Goal: Communication & Community: Answer question/provide support

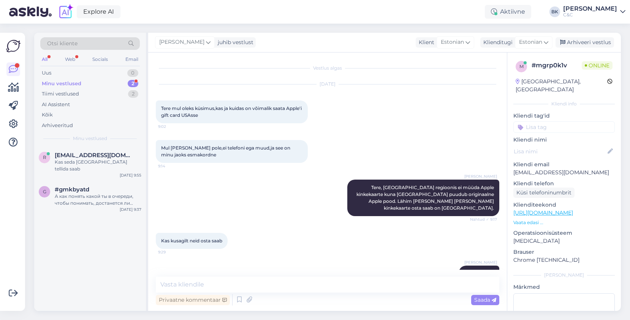
scroll to position [46, 0]
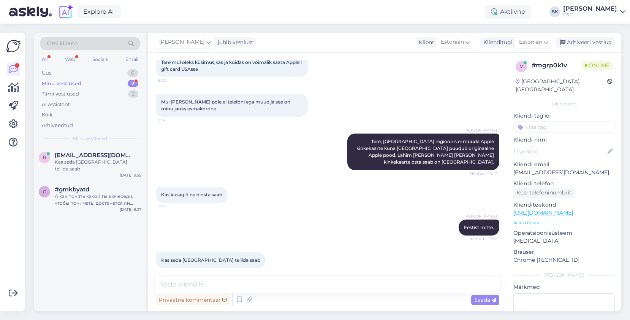
click at [98, 87] on div "Minu vestlused 2" at bounding box center [90, 83] width 100 height 11
click at [105, 157] on span "[EMAIL_ADDRESS][DOMAIN_NAME]" at bounding box center [94, 155] width 79 height 7
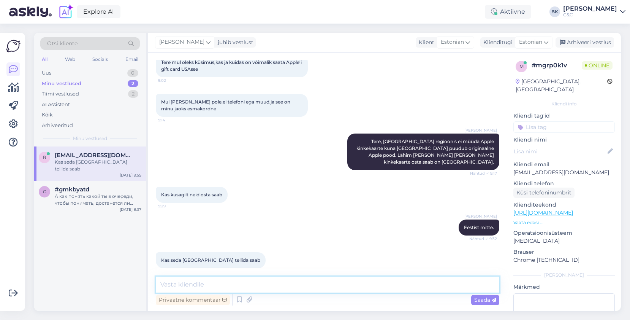
click at [232, 279] on textarea at bounding box center [328, 284] width 344 height 16
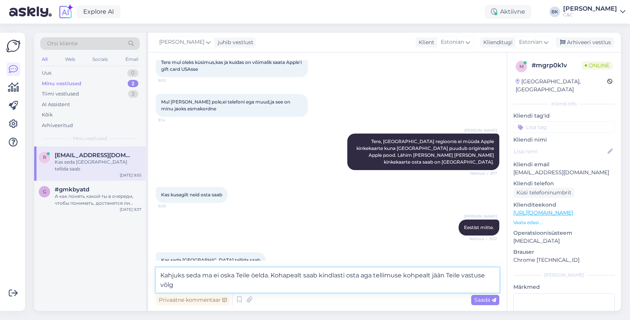
type textarea "Kahjuks seda ma ei oska Teile öelda. Kohapealt saab kindlasti osta aga tellimus…"
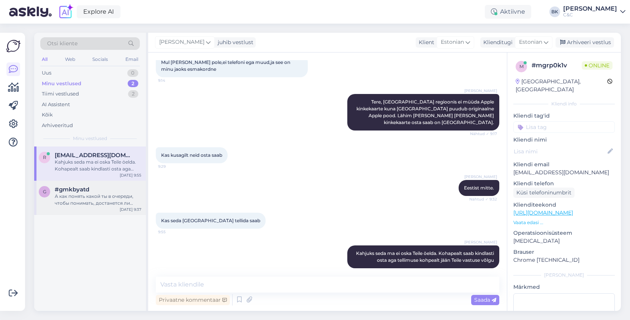
click at [73, 186] on div "g #gmkbyatd А как понять какой ты в очереди, чтобы понимать, достанется ли тебе…" at bounding box center [90, 198] width 112 height 34
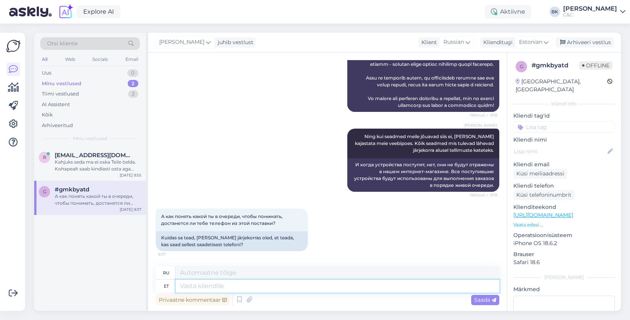
click at [259, 286] on textarea at bounding box center [338, 285] width 324 height 13
type textarea "Kahjuks"
type textarea "К сожалению"
type textarea "Kahjuks see"
type textarea "К сожалению, это"
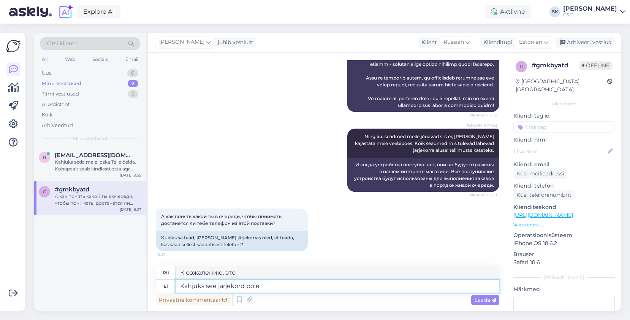
type textarea "Kahjuks see järjekord pole"
type textarea "К сожалению, этот заказ"
type textarea "Kahjuks see järjekord pole is"
type textarea "К сожалению, это не тот порядок."
type textarea "Kahjuks see järjekord pole isegi me"
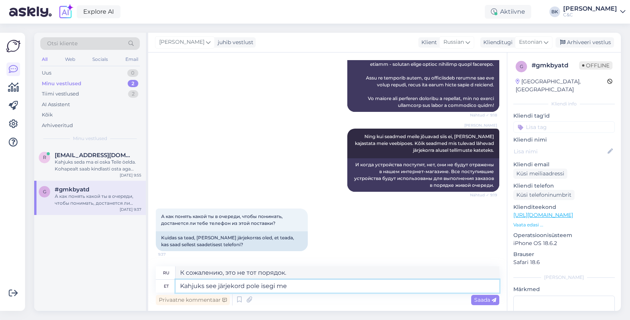
type textarea "К сожалению, этот заказ даже не"
type textarea "Kahjuks see järjekord pole isegi meile t"
type textarea "К сожалению, этот заказ даже не для нас."
type textarea "Kahjuks see järjekord pole isegi meile teada, mi"
type textarea "К сожалению, этот приказ нам даже не известен."
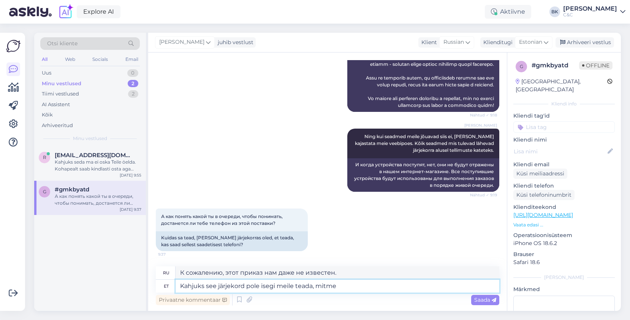
type textarea "Kahjuks see järjekord pole isegi meile teada, mitmes"
type textarea "К сожалению, этот порядок даже не известен нам, во многих"
type textarea "Kahjuks see järjekord pole isegi meile teada,"
type textarea "К сожалению, этот приказ нам даже не известен."
type textarea "Kahjuks see järjekord pole isegi meile teada."
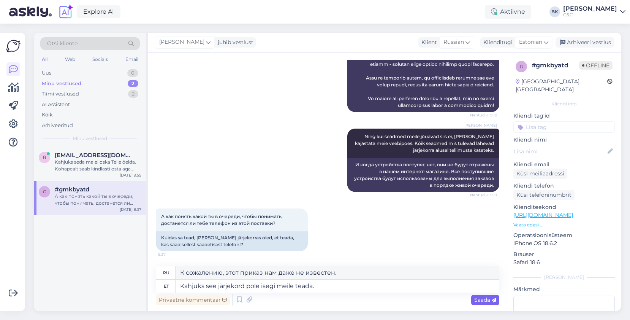
click at [487, 299] on span "Saada" at bounding box center [486, 299] width 22 height 7
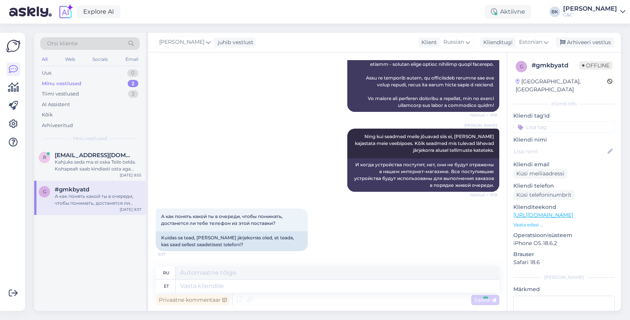
scroll to position [437, 0]
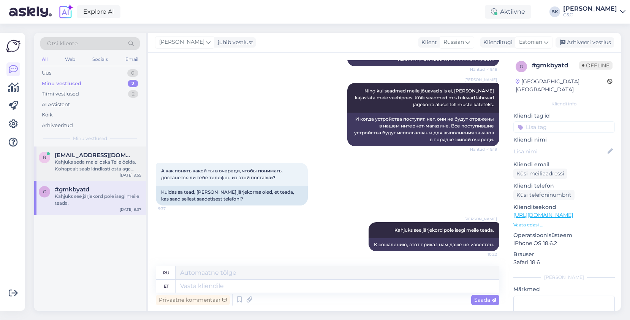
click at [138, 161] on div "Kahjuks seda ma ei oska Teile öelda. Kohapealt saab kindlasti osta aga tellimus…" at bounding box center [98, 166] width 87 height 14
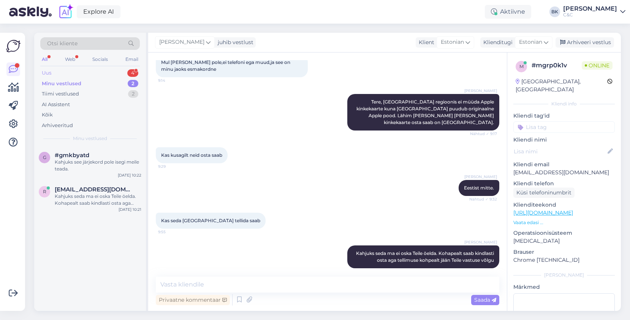
click at [86, 73] on div "Uus 4" at bounding box center [90, 73] width 100 height 11
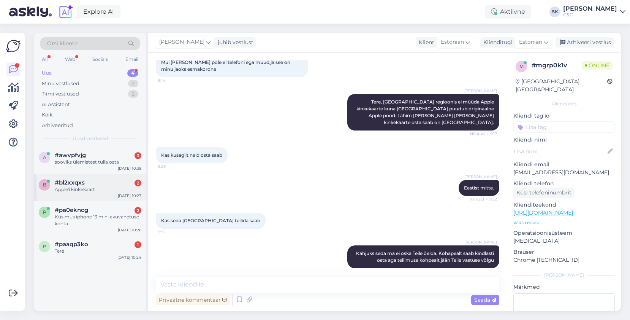
click at [79, 185] on span "#bl2xxqxs" at bounding box center [70, 182] width 30 height 7
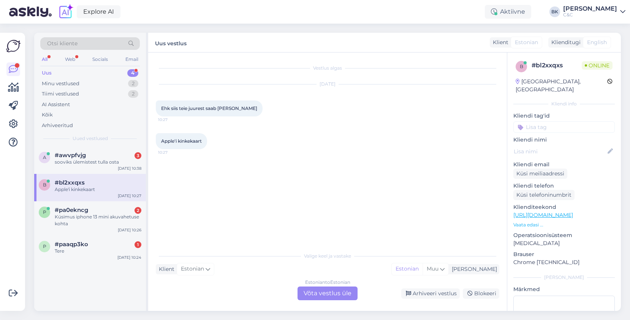
scroll to position [0, 0]
click at [316, 294] on div "Estonian to Estonian Võta vestlus üle" at bounding box center [328, 293] width 60 height 14
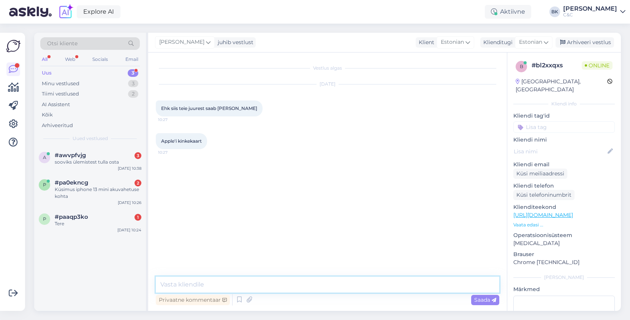
click at [306, 286] on textarea at bounding box center [328, 284] width 344 height 16
type textarea "Tere, ei meie poodidest ei saa osta Apple kinkekaarte. Meie poodidest saab osta…"
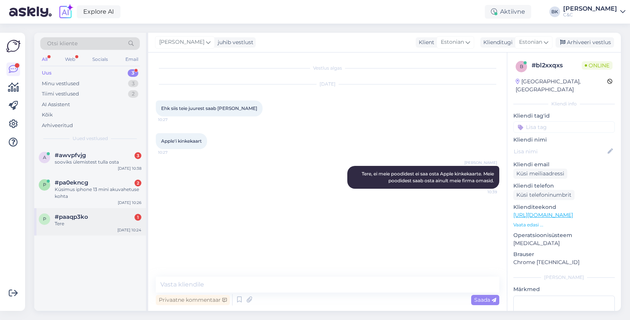
click at [90, 214] on div "#paaqp3ko 1" at bounding box center [98, 216] width 87 height 7
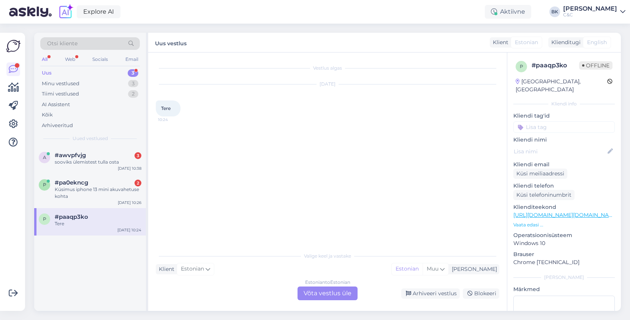
click at [328, 302] on div "Vestlus algas [DATE] Tere 10:24 Valige [PERSON_NAME] vastake Klient Estonian Mi…" at bounding box center [327, 181] width 359 height 258
click at [325, 295] on div "Estonian to Estonian Võta vestlus üle" at bounding box center [328, 293] width 60 height 14
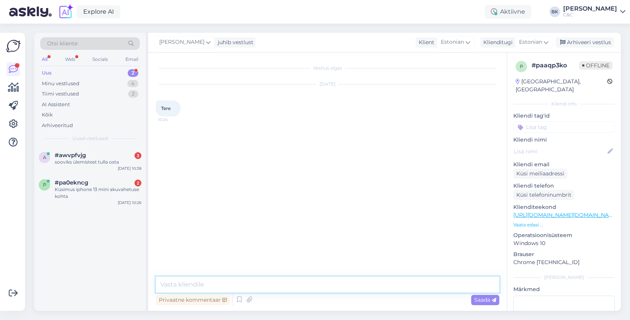
click at [297, 279] on textarea at bounding box center [328, 284] width 344 height 16
type textarea "Tere, kuidas saan Teile abiks olla?"
click at [119, 202] on div "p #pa0ekncg 2 Küsimus iphone 13 mini akuvahetuse kohta [DATE] 10:26" at bounding box center [90, 191] width 112 height 34
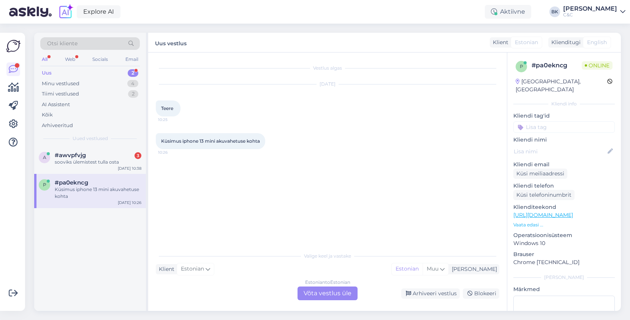
click at [315, 292] on div "Estonian to Estonian Võta vestlus üle" at bounding box center [328, 293] width 60 height 14
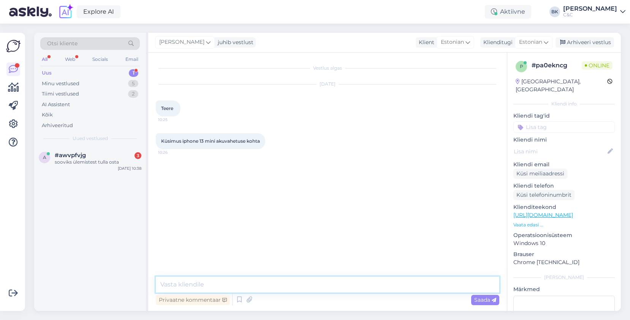
click at [313, 287] on textarea at bounding box center [328, 284] width 344 height 16
type textarea "Tere! Ikka, küsige."
click at [125, 171] on div "[DATE] 10:38" at bounding box center [130, 168] width 24 height 6
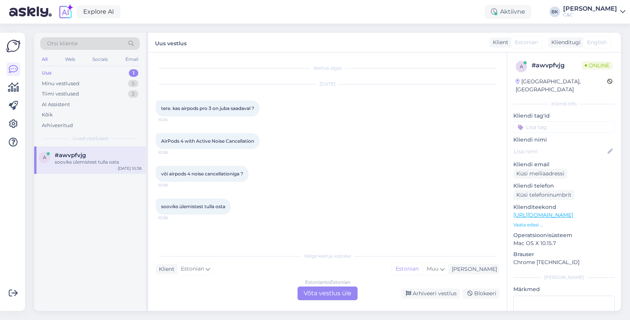
click at [314, 289] on div "Estonian to Estonian Võta vestlus üle" at bounding box center [328, 293] width 60 height 14
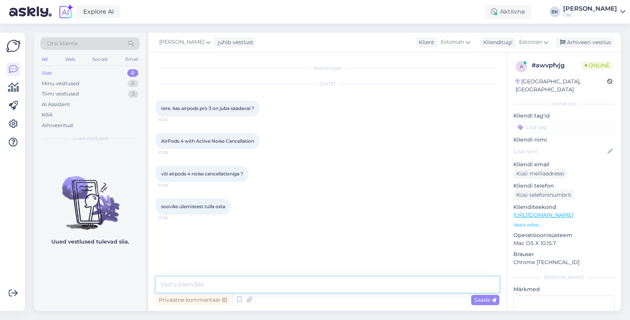
click at [229, 283] on textarea at bounding box center [328, 284] width 344 height 16
type textarea "Tere, kohe vaatan!"
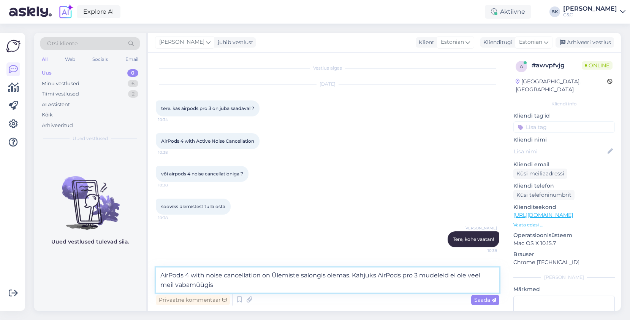
type textarea "AirPods 4 with noise cancellation on Ülemiste salongis olemas. Kahjuks AirPods …"
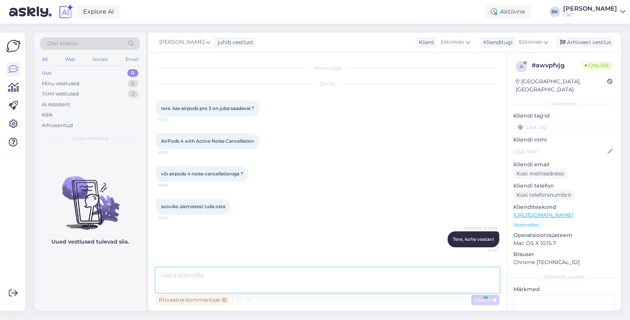
scroll to position [32, 0]
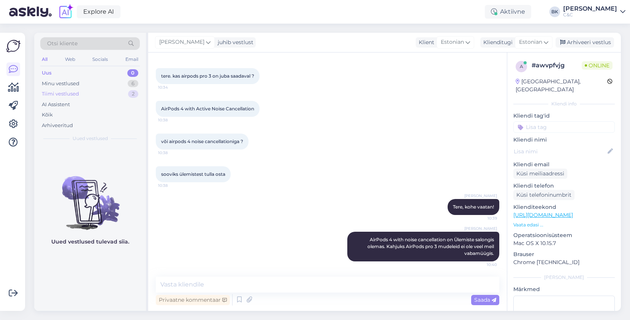
click at [95, 92] on div "Tiimi vestlused 2" at bounding box center [90, 94] width 100 height 11
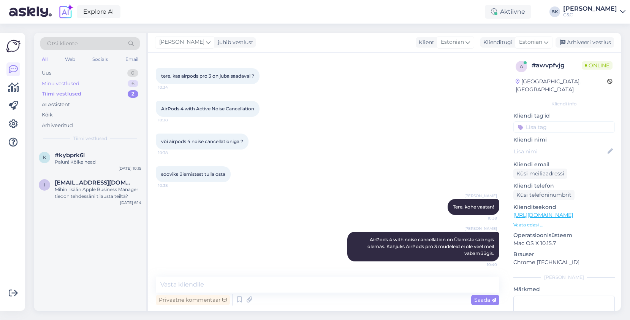
click at [100, 83] on div "Minu vestlused 6" at bounding box center [90, 83] width 100 height 11
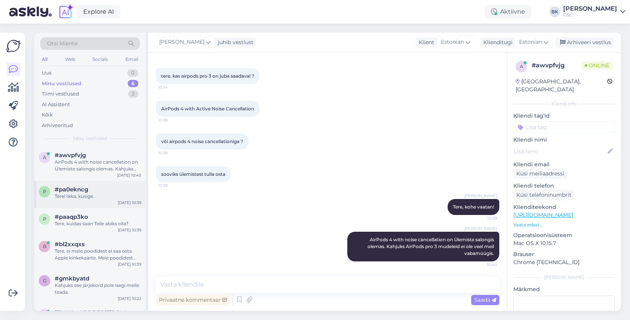
scroll to position [27, 0]
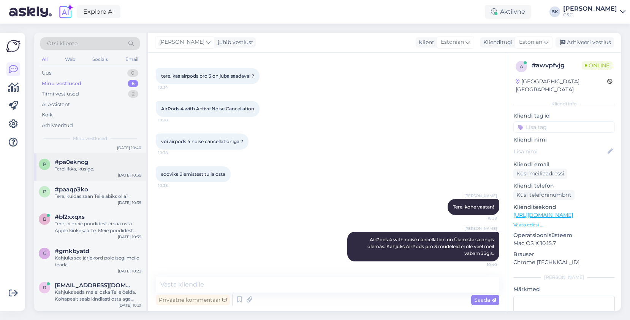
click at [122, 170] on div "Tere! Ikka, küsige." at bounding box center [98, 168] width 87 height 7
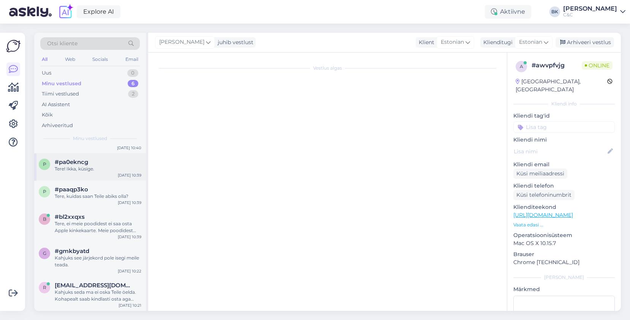
scroll to position [0, 0]
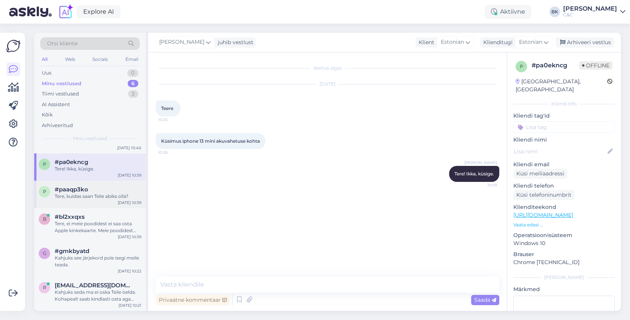
click at [122, 192] on div "#paaqp3ko" at bounding box center [98, 189] width 87 height 7
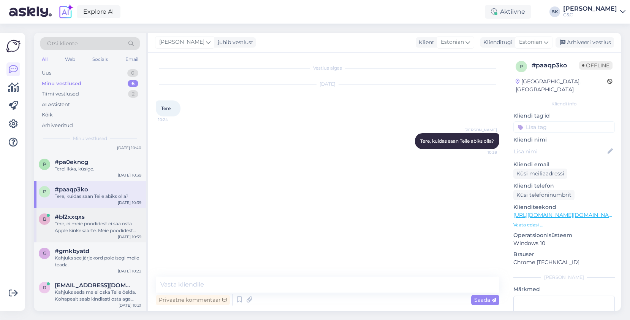
click at [122, 229] on div "Tere, ei meie poodidest ei saa osta Apple kinkekaarte. Meie poodidest saab osta…" at bounding box center [98, 227] width 87 height 14
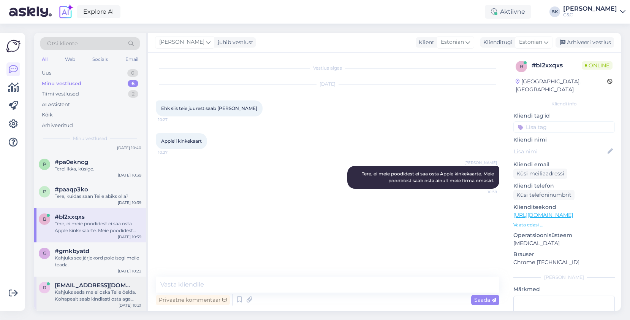
click at [107, 290] on div "Kahjuks seda ma ei oska Teile öelda. Kohapealt saab kindlasti osta aga tellimus…" at bounding box center [98, 296] width 87 height 14
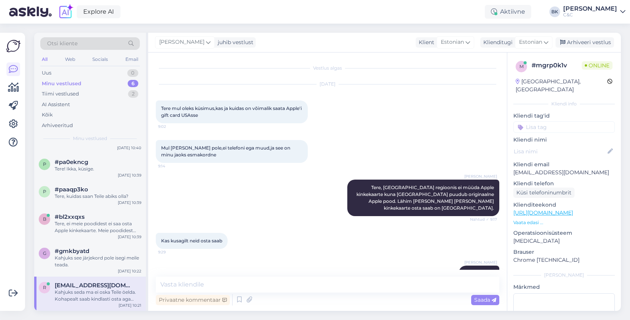
scroll to position [86, 0]
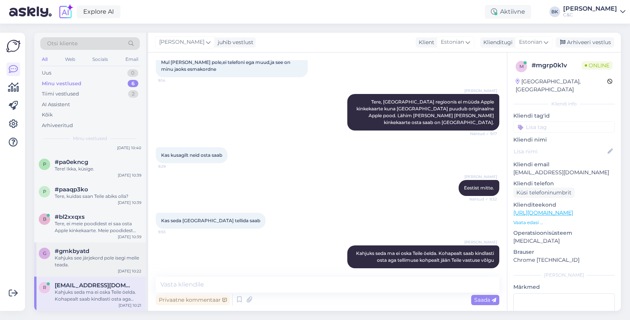
click at [95, 260] on div "Kahjuks see järjekord pole isegi meile teada." at bounding box center [98, 261] width 87 height 14
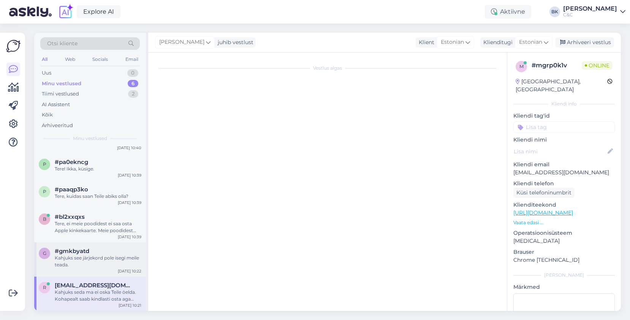
scroll to position [437, 0]
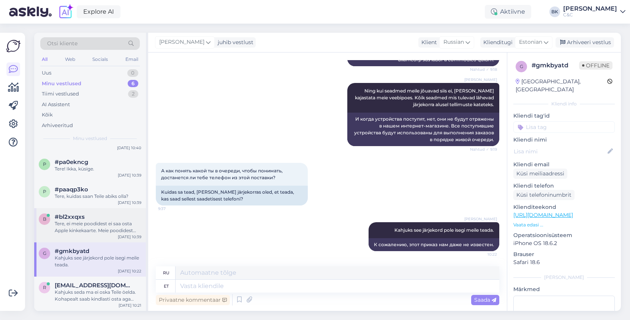
click at [86, 230] on div "Tere, ei meie poodidest ei saa osta Apple kinkekaarte. Meie poodidest saab osta…" at bounding box center [98, 227] width 87 height 14
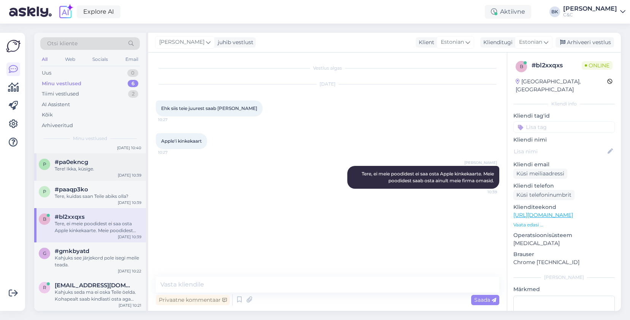
click at [94, 178] on div "p #pa0ekncg Tere! Ikka, küsige. [DATE] 10:39" at bounding box center [90, 166] width 112 height 27
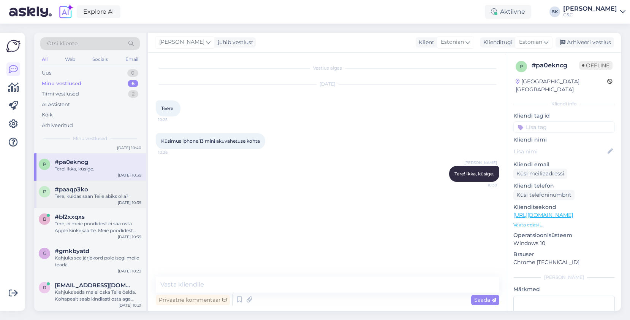
click at [97, 196] on div "Tere, kuidas saan Teile abiks olla?" at bounding box center [98, 196] width 87 height 7
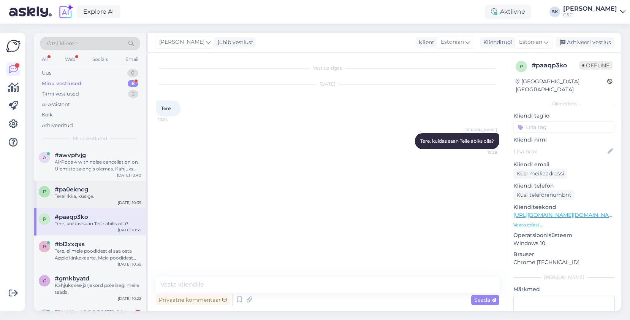
click at [98, 194] on div "Tere! Ikka, küsige." at bounding box center [98, 196] width 87 height 7
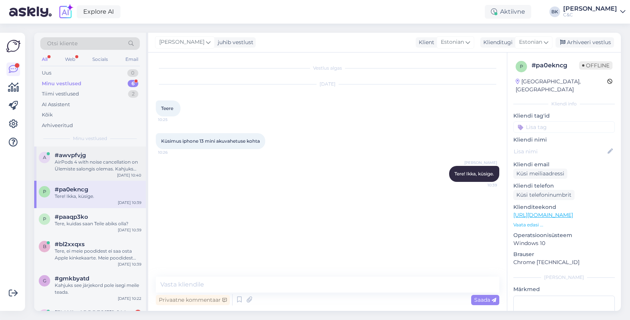
click at [100, 163] on div "AirPods 4 with noise cancellation on Ülemiste salongis olemas. Kahjuks AirPods …" at bounding box center [98, 166] width 87 height 14
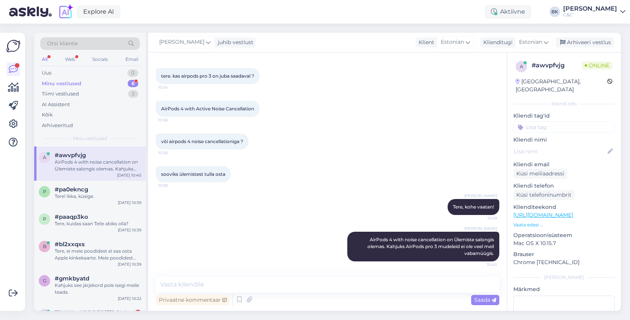
scroll to position [27, 0]
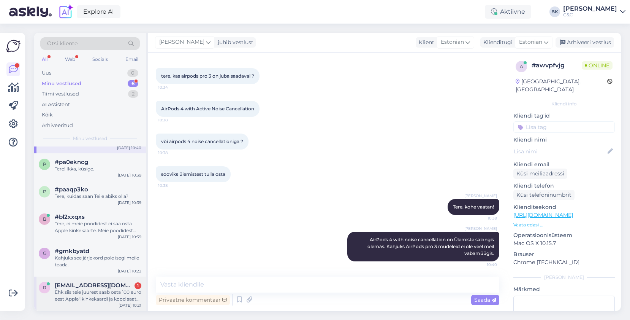
click at [83, 305] on div "r [EMAIL_ADDRESS][DOMAIN_NAME] 1 Ehk siis teie juurest saab osta 100 euro eest …" at bounding box center [90, 293] width 112 height 34
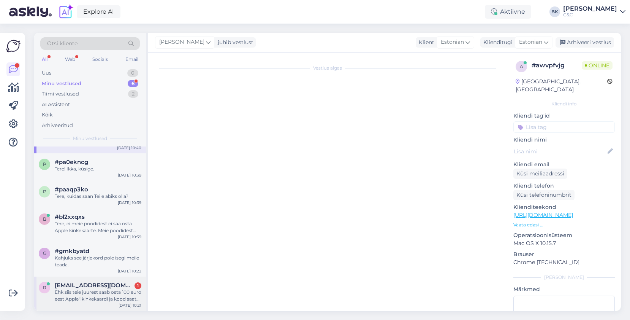
scroll to position [125, 0]
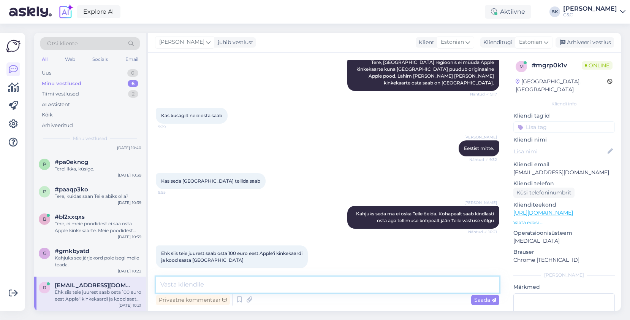
click at [227, 287] on textarea at bounding box center [328, 284] width 344 height 16
type textarea "Ei, meie juurest ei saa osta Apple kinkekaarti. Ainult Apple originaal poest sa…"
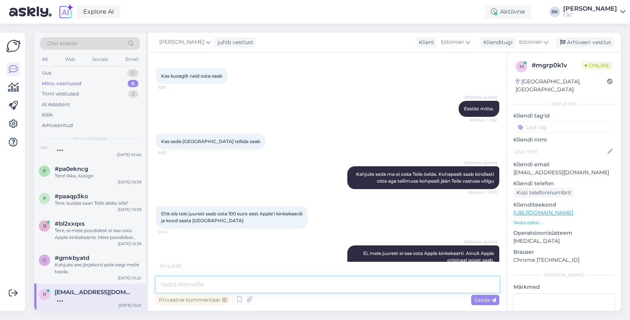
scroll to position [173, 0]
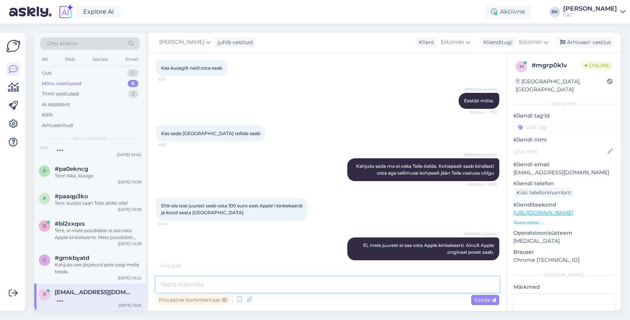
click at [303, 289] on textarea at bounding box center [328, 284] width 344 height 16
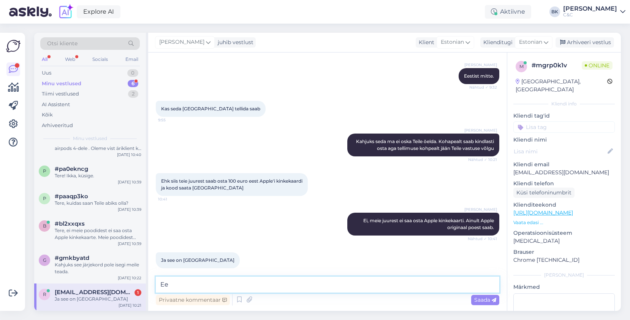
type textarea "E"
type textarea "Just."
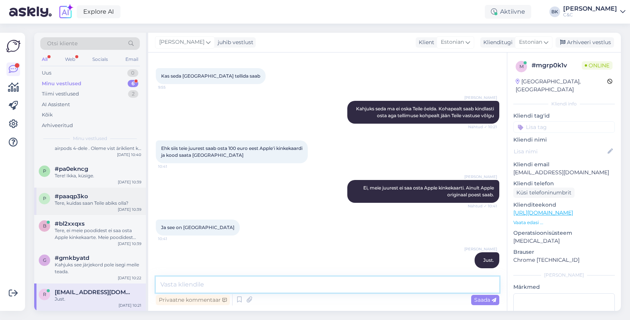
scroll to position [0, 0]
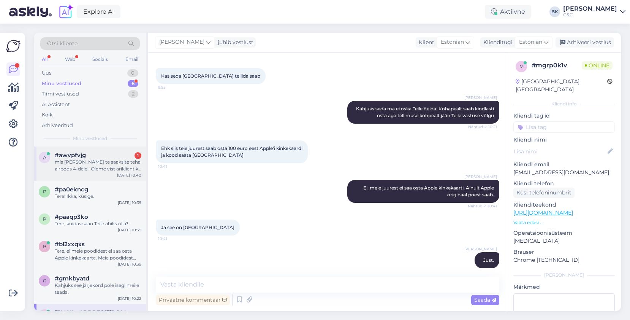
click at [116, 157] on div "#awvpfvjg 1" at bounding box center [98, 155] width 87 height 7
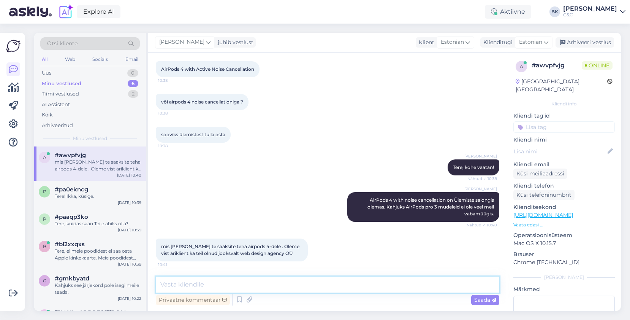
click at [257, 286] on textarea at bounding box center [328, 284] width 344 height 16
type textarea "Üks moment, kohe uurin."
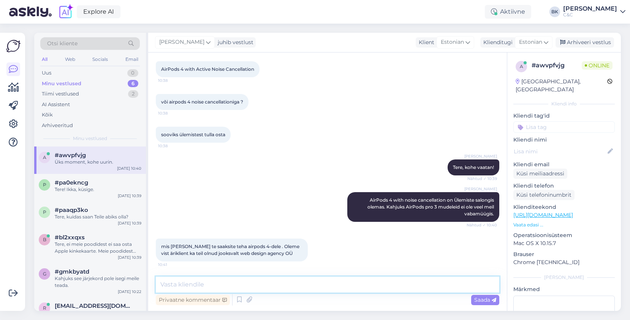
scroll to position [105, 0]
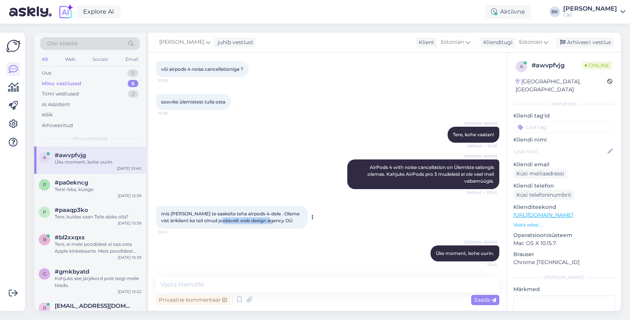
drag, startPoint x: 233, startPoint y: 221, endPoint x: 287, endPoint y: 221, distance: 53.6
click at [287, 221] on div "mis [PERSON_NAME] te saaksite teha airpods 4-dele . Oleme vist äriklient ka tei…" at bounding box center [232, 217] width 152 height 23
copy span "web design agency OÜ"
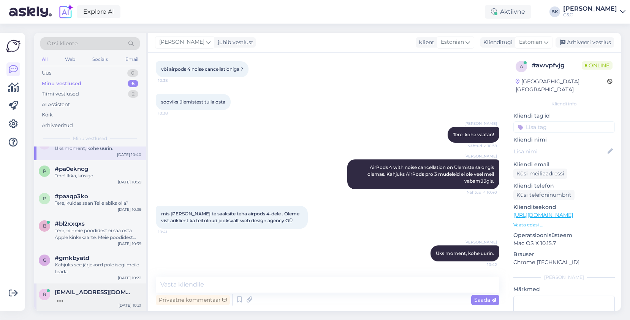
click at [88, 305] on div "r [EMAIL_ADDRESS][DOMAIN_NAME] [DATE] 10:21" at bounding box center [90, 296] width 112 height 27
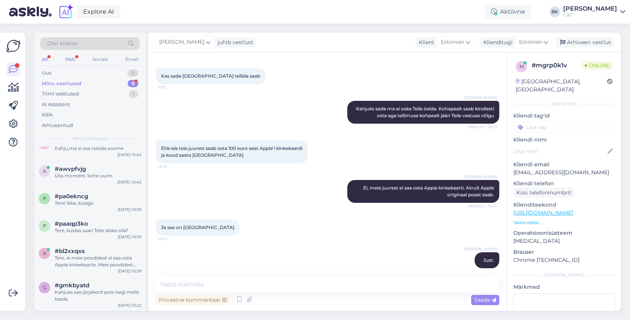
scroll to position [295, 0]
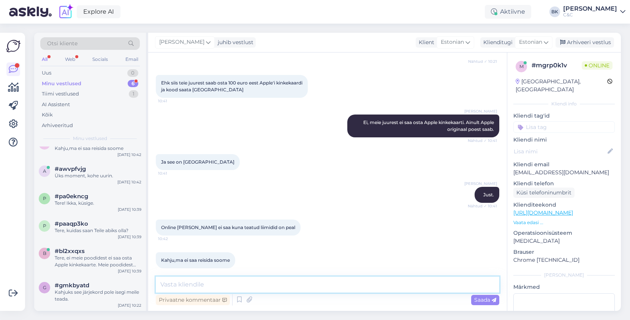
click at [219, 287] on textarea at bounding box center [328, 284] width 344 height 16
type textarea "Meie Teid kahjuks [PERSON_NAME] kohapealt aidata ei saa."
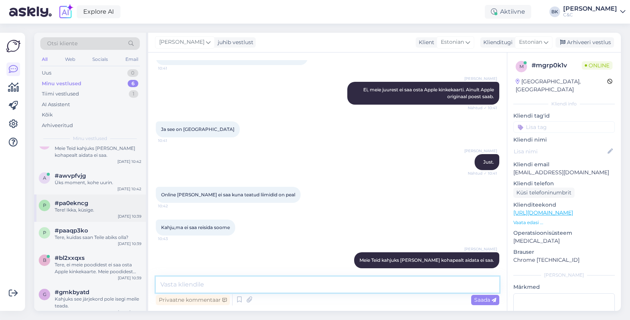
scroll to position [0, 0]
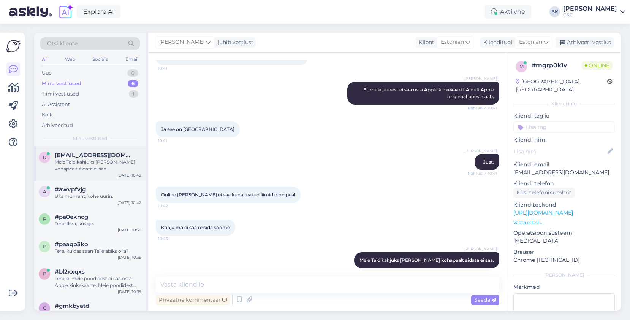
click at [107, 162] on div "Meie Teid kahjuks [PERSON_NAME] kohapealt aidata ei saa." at bounding box center [98, 166] width 87 height 14
click at [102, 199] on div "Üks moment, kohe uurin." at bounding box center [98, 196] width 87 height 7
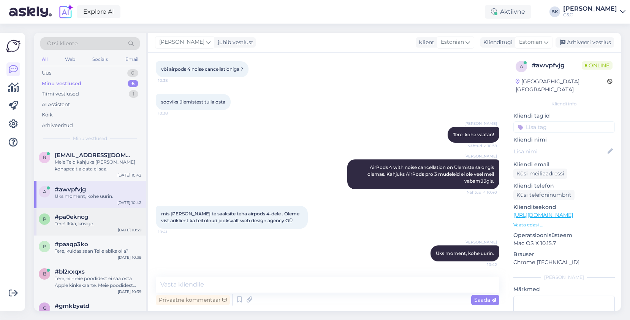
click at [103, 223] on div "Tere! Ikka, küsige." at bounding box center [98, 223] width 87 height 7
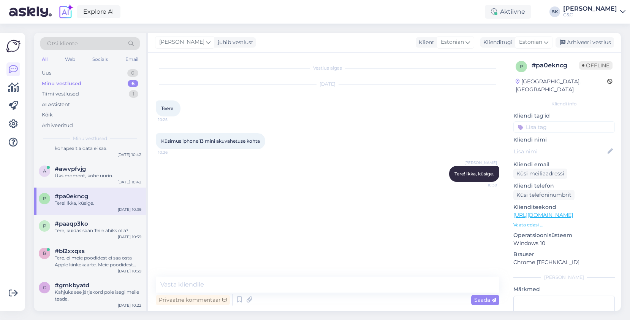
scroll to position [0, 0]
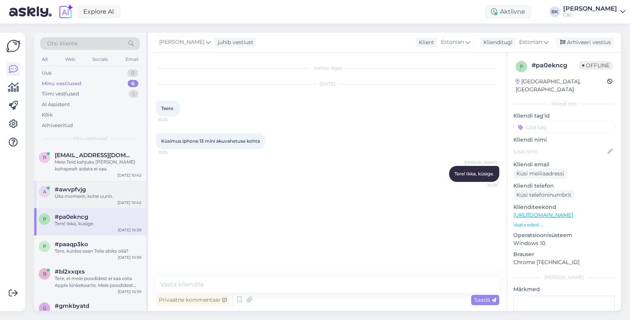
click at [110, 197] on div "Üks moment, kohe uurin." at bounding box center [98, 196] width 87 height 7
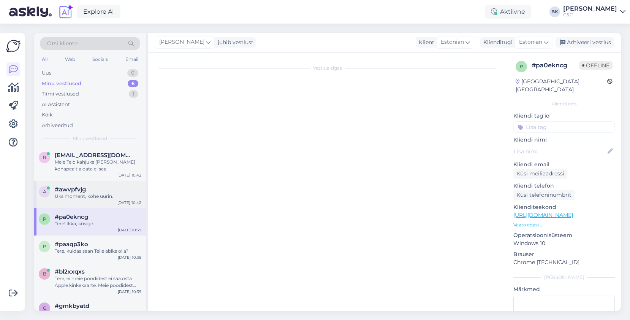
scroll to position [105, 0]
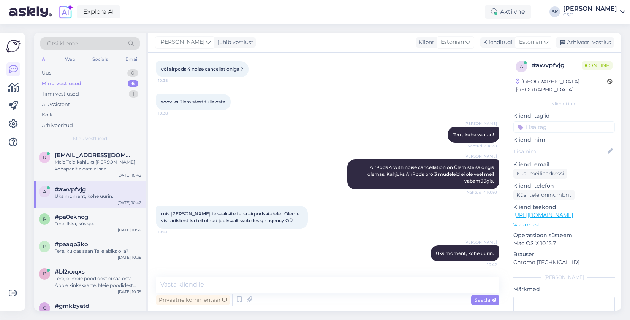
click at [110, 197] on div "Üks moment, kohe uurin." at bounding box center [98, 196] width 87 height 7
click at [341, 283] on textarea at bounding box center [328, 284] width 344 height 16
type textarea "Ootan vastust Teie kliendihaldurilt, läheb natukene aega."
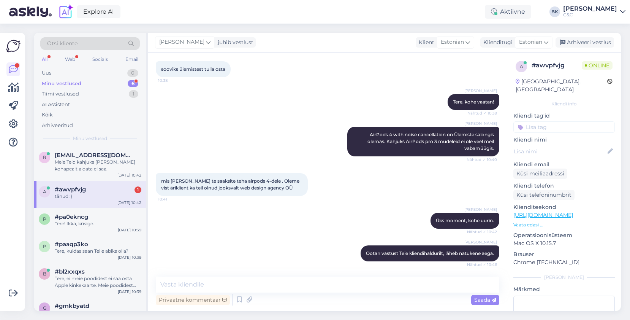
scroll to position [170, 0]
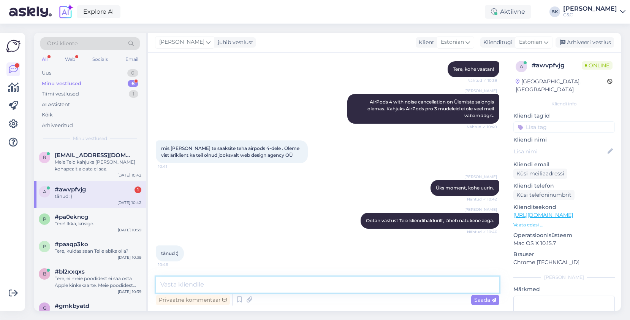
click at [249, 281] on textarea at bounding box center [328, 284] width 344 height 16
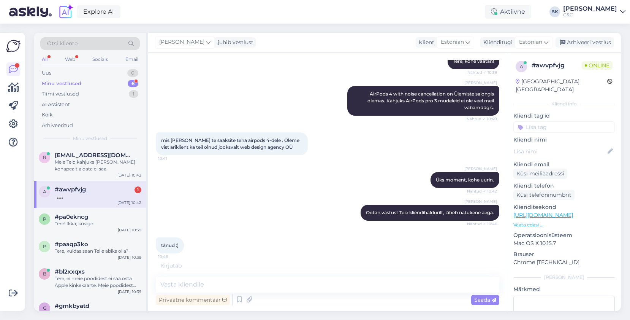
scroll to position [210, 0]
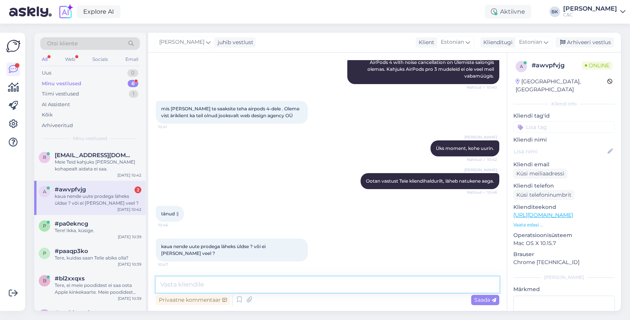
click at [246, 282] on textarea at bounding box center [328, 284] width 344 height 16
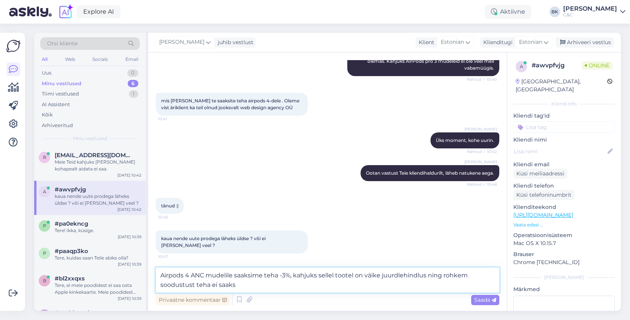
type textarea "Airpods 4 ANC mudelile saaksime teha -3%, kahjuks sellel tootel on väike juurdl…"
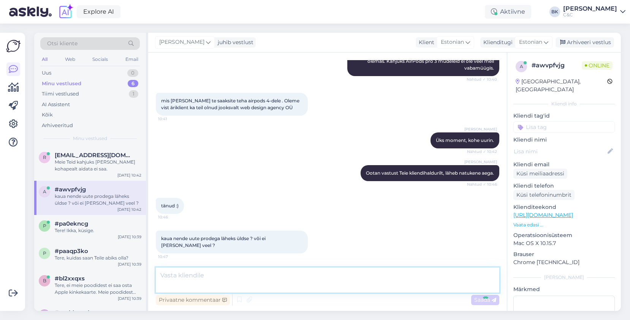
scroll to position [256, 0]
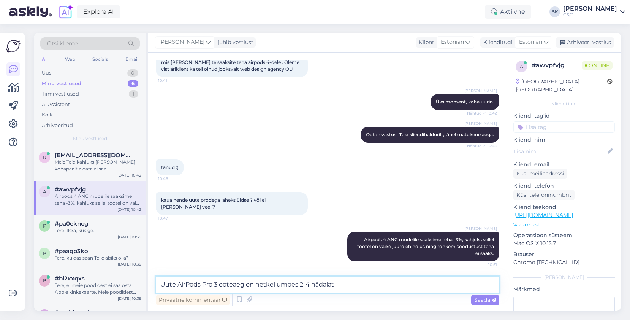
type textarea "Uute AirPods Pro 3 ooteaeg on hetkel umbes 2-4 nädalat."
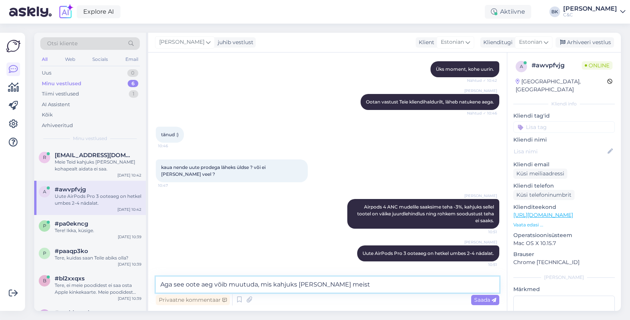
type textarea "Aga see oote aeg võib muutuda, mis kahjuks [PERSON_NAME] meist."
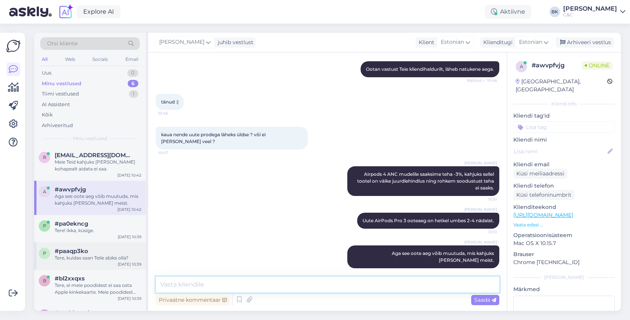
scroll to position [27, 0]
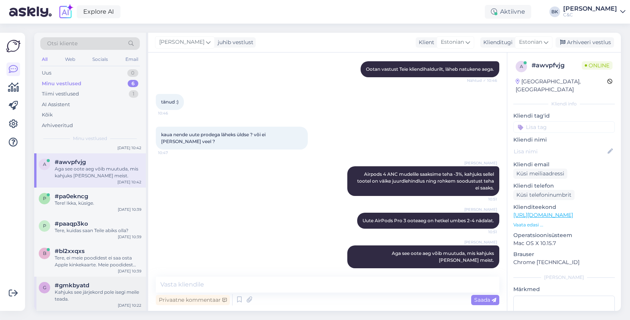
click at [82, 296] on div "Kahjuks see järjekord pole isegi meile teada." at bounding box center [98, 296] width 87 height 14
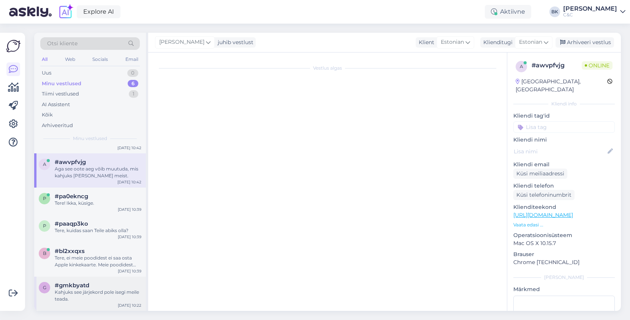
scroll to position [437, 0]
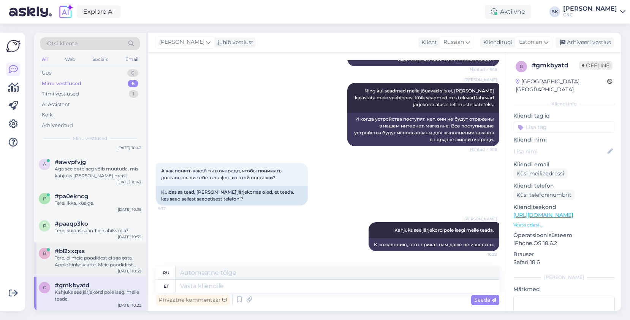
click at [87, 263] on div "Tere, ei meie poodidest ei saa osta Apple kinkekaarte. Meie poodidest saab osta…" at bounding box center [98, 261] width 87 height 14
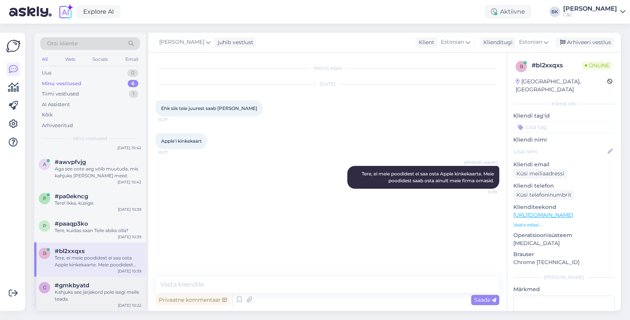
click at [97, 293] on div "Kahjuks see järjekord pole isegi meile teada." at bounding box center [98, 296] width 87 height 14
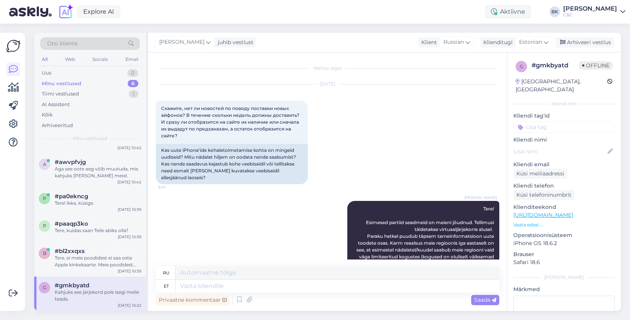
scroll to position [437, 0]
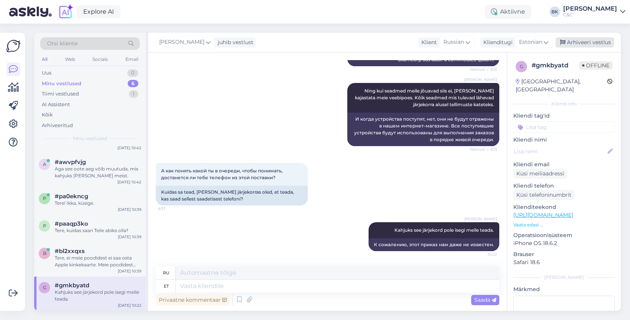
click at [589, 39] on div "Arhiveeri vestlus" at bounding box center [585, 42] width 59 height 10
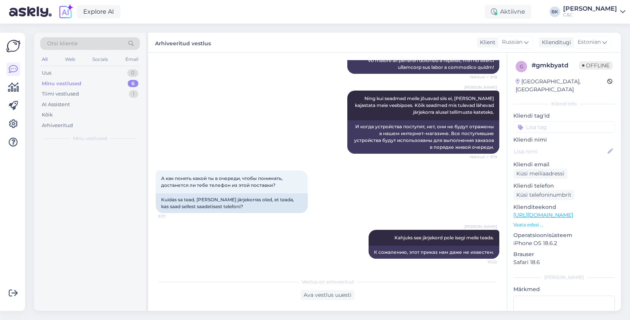
scroll to position [430, 0]
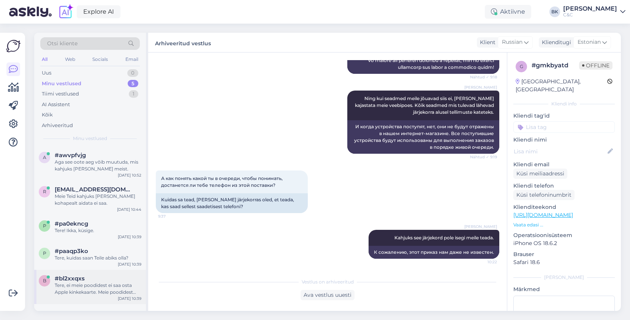
click at [113, 290] on div "Tere, ei meie poodidest ei saa osta Apple kinkekaarte. Meie poodidest saab osta…" at bounding box center [98, 289] width 87 height 14
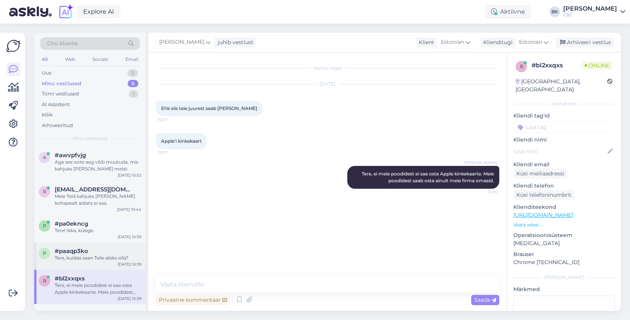
click at [81, 263] on div "p #paaqp3ko Tere, kuidas saan Teile abiks olla? [DATE] 10:39" at bounding box center [90, 255] width 112 height 27
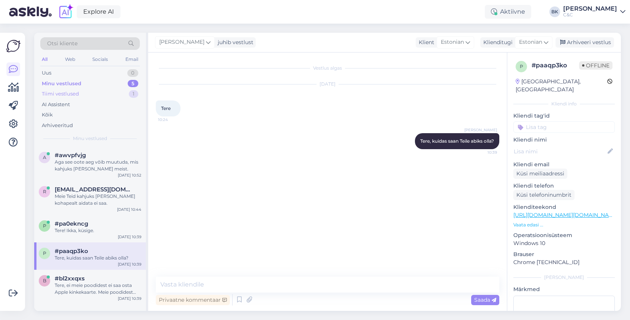
click at [87, 94] on div "Tiimi vestlused 1" at bounding box center [90, 94] width 100 height 11
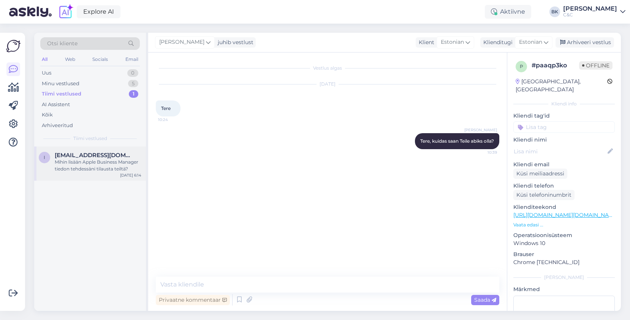
click at [90, 164] on div "Mihin lisään Apple Business Manager tiedon tehdessäni tilausta teiltä?" at bounding box center [98, 166] width 87 height 14
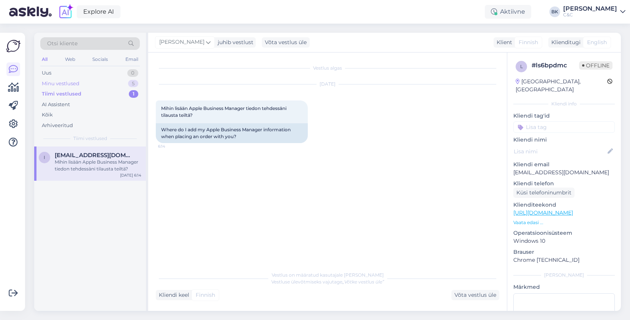
click at [104, 87] on div "Minu vestlused 5" at bounding box center [90, 83] width 100 height 11
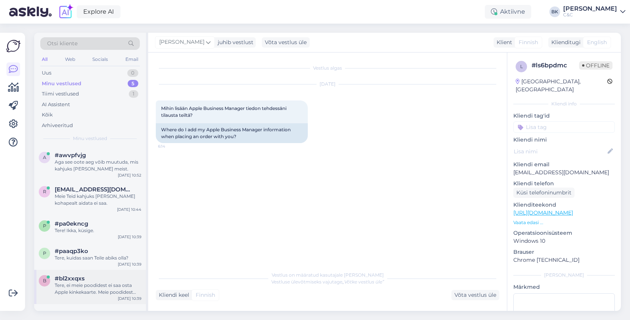
click at [79, 290] on div "Tere, ei meie poodidest ei saa osta Apple kinkekaarte. Meie poodidest saab osta…" at bounding box center [98, 289] width 87 height 14
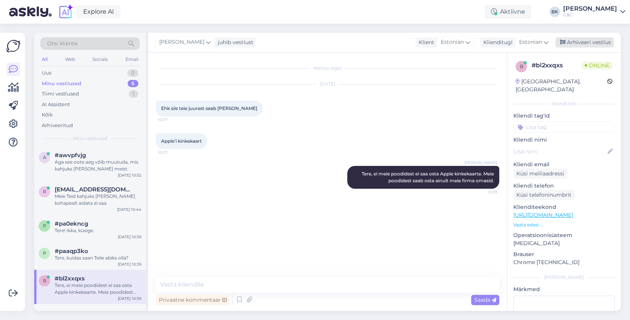
click at [588, 44] on div "Arhiveeri vestlus" at bounding box center [585, 42] width 59 height 10
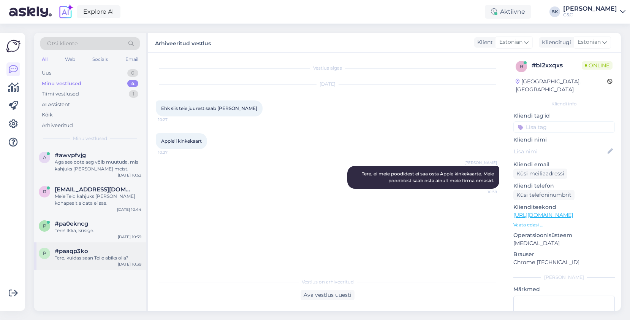
click at [135, 248] on div "#paaqp3ko" at bounding box center [98, 251] width 87 height 7
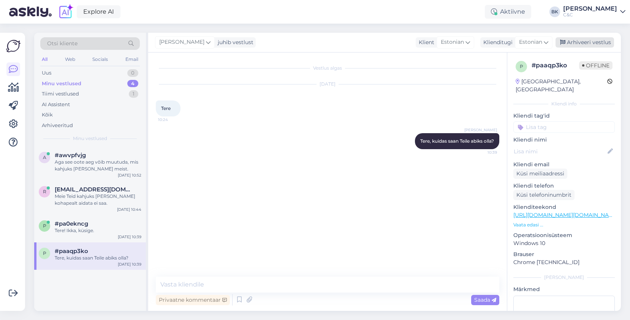
click at [568, 46] on div "Arhiveeri vestlus" at bounding box center [585, 42] width 59 height 10
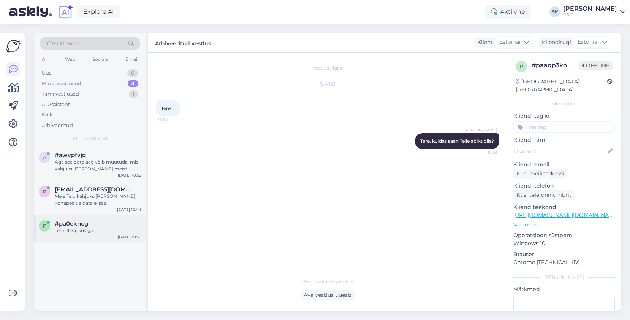
click at [74, 230] on div "Tere! Ikka, küsige." at bounding box center [98, 230] width 87 height 7
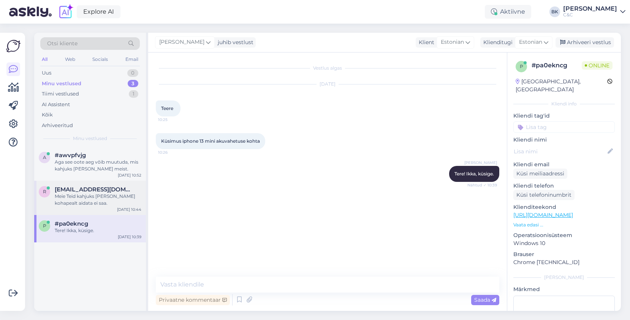
click at [115, 194] on div "Meie Teid kahjuks [PERSON_NAME] kohapealt aidata ei saa." at bounding box center [98, 200] width 87 height 14
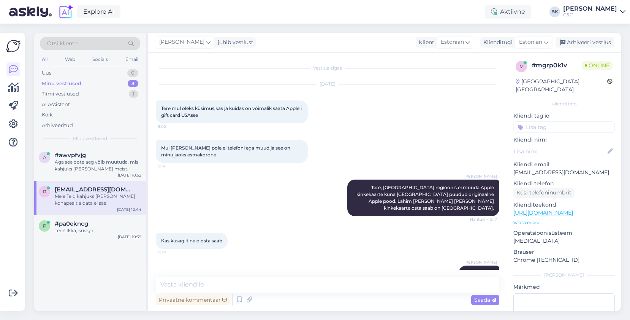
scroll to position [328, 0]
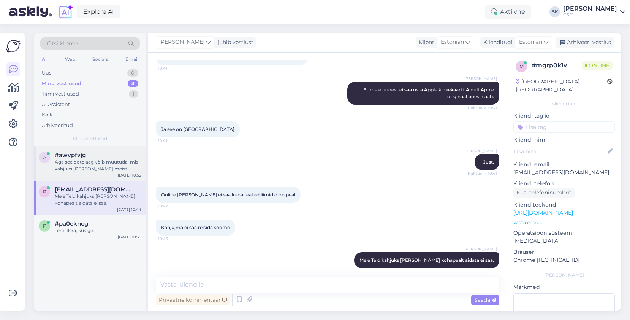
click at [87, 169] on div "Aga see oote aeg võib muutuda, mis kahjuks [PERSON_NAME] meist." at bounding box center [98, 166] width 87 height 14
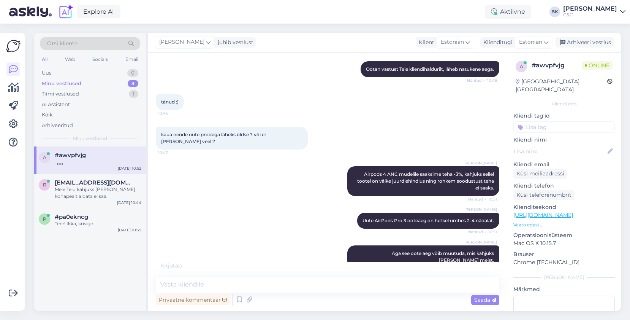
scroll to position [354, 0]
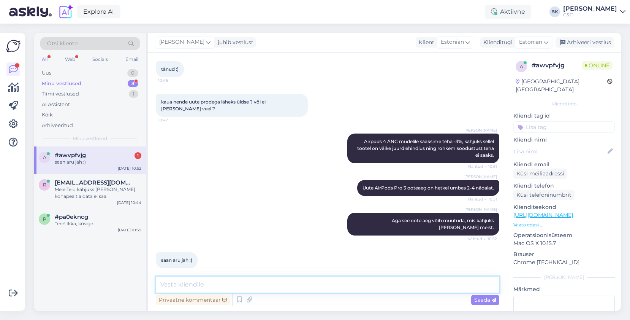
click at [256, 286] on textarea at bounding box center [328, 284] width 344 height 16
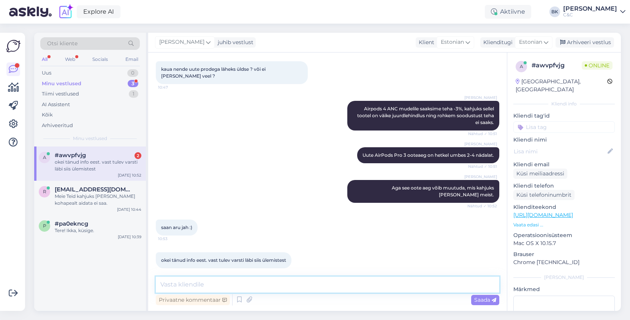
click at [248, 280] on textarea at bounding box center [328, 284] width 344 height 16
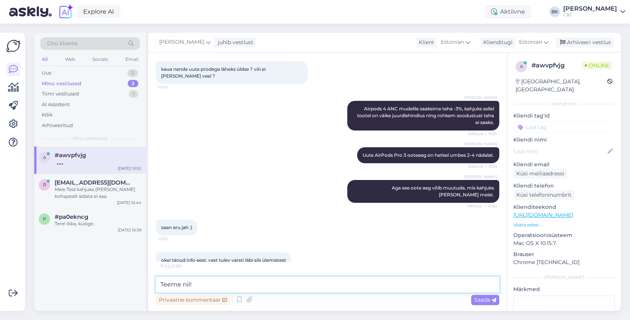
scroll to position [419, 0]
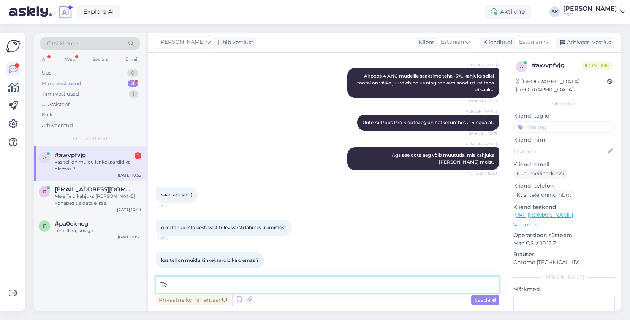
type textarea "T"
type textarea "Jah, ikka on. :)"
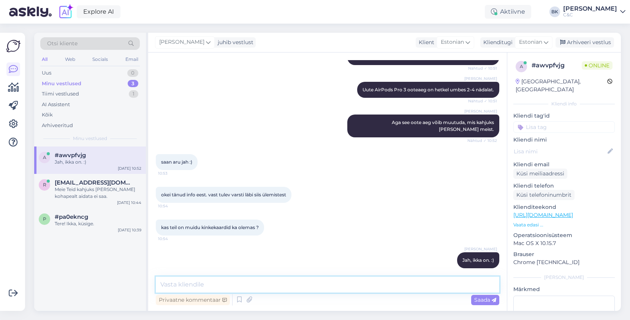
click at [394, 286] on textarea at bounding box center [328, 284] width 344 height 16
type textarea "Kas soovite, et teeksin Teile tellimuse valmis Ülemistesse AirPods 4 ANC [PERSO…"
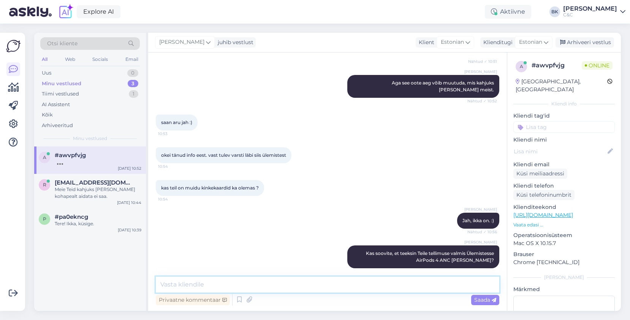
scroll to position [538, 0]
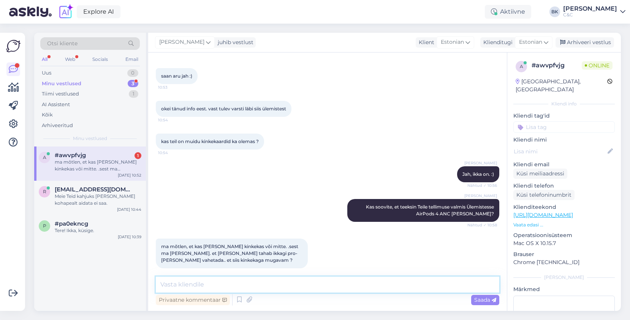
click at [265, 284] on textarea at bounding box center [328, 284] width 344 height 16
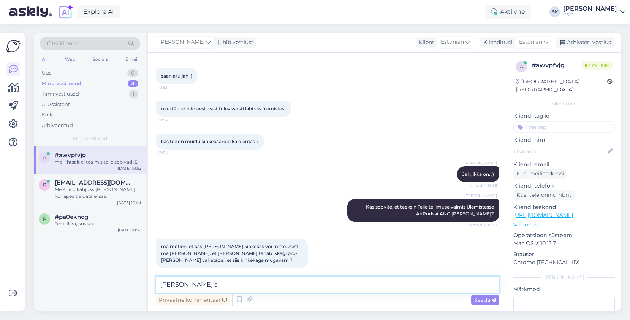
scroll to position [571, 0]
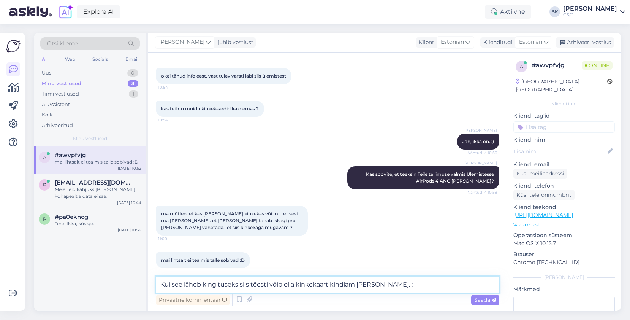
type textarea "Kui see läheb kingituseks siis tõesti võib olla kinkekaart kindlam [PERSON_NAME…"
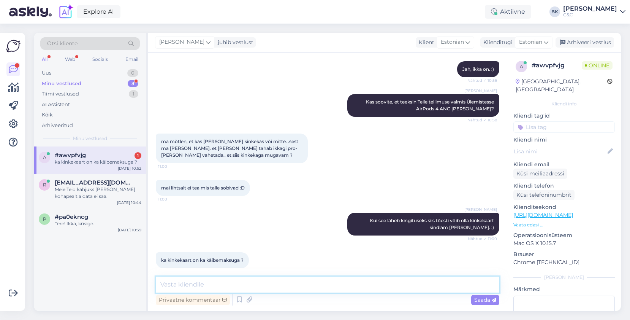
scroll to position [676, 0]
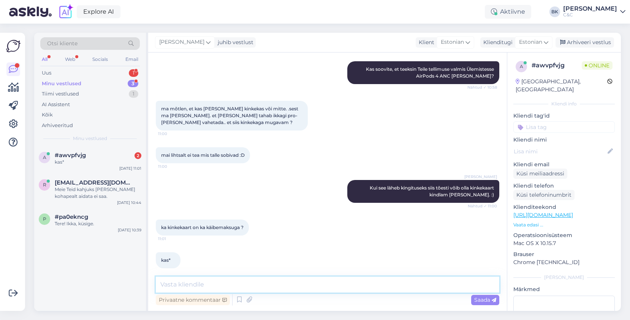
type textarea "J"
type textarea "Ikka."
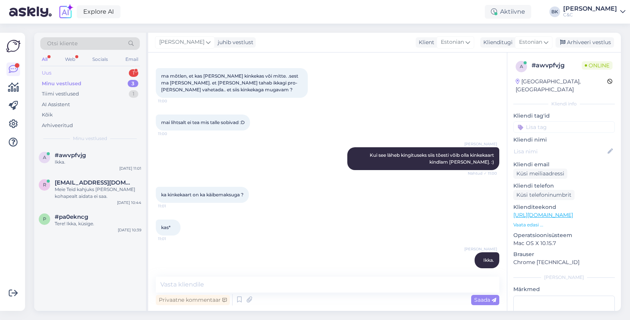
click at [94, 76] on div "Uus 1" at bounding box center [90, 73] width 100 height 11
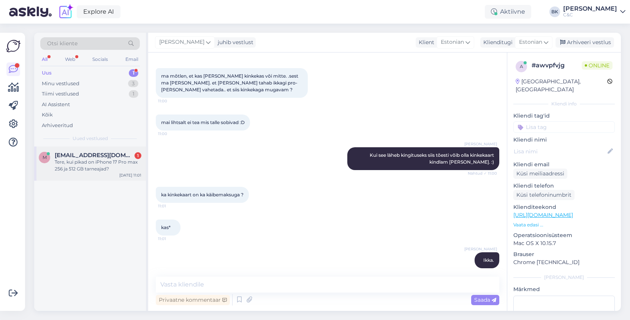
click at [111, 157] on span "[EMAIL_ADDRESS][DOMAIN_NAME]" at bounding box center [94, 155] width 79 height 7
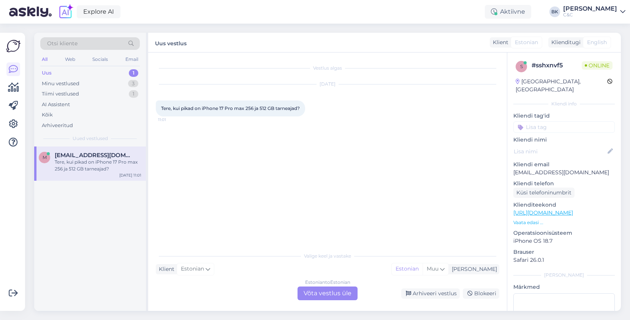
scroll to position [0, 0]
click at [324, 295] on div "Estonian to Estonian Võta vestlus üle" at bounding box center [328, 293] width 60 height 14
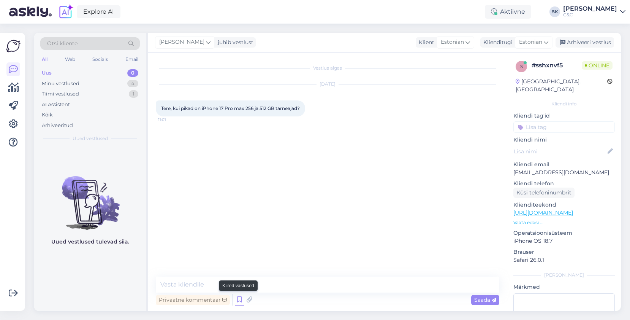
click at [238, 302] on icon at bounding box center [239, 299] width 9 height 11
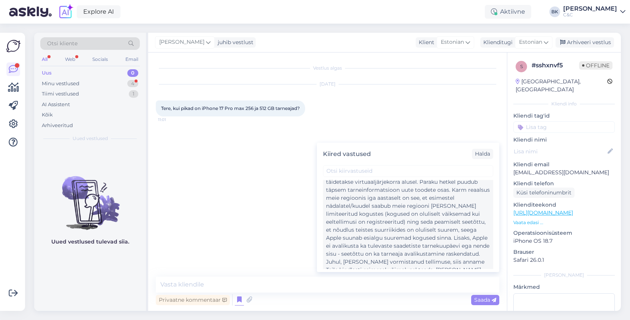
scroll to position [648, 0]
click at [366, 225] on div "Tere! Esimesed partiid seadmeid on meieni jõudnud. Tellimusi täidetakse virtuaa…" at bounding box center [408, 232] width 164 height 128
type textarea "Tere! Esimesed partiid seadmeid on meieni jõudnud. Tellimusi täidetakse virtuaa…"
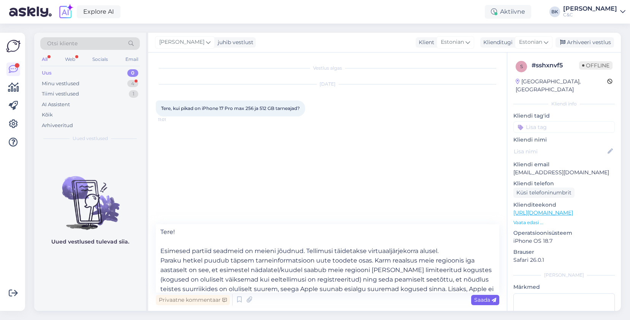
click at [475, 300] on span "Saada" at bounding box center [486, 299] width 22 height 7
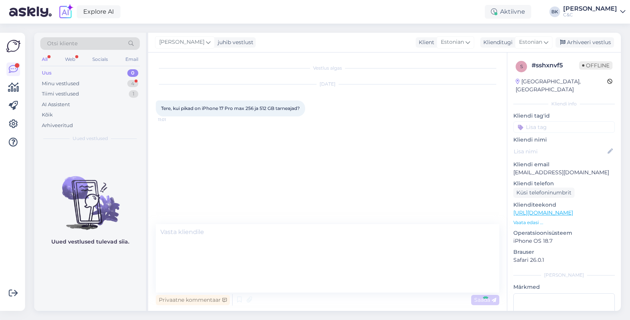
scroll to position [25, 0]
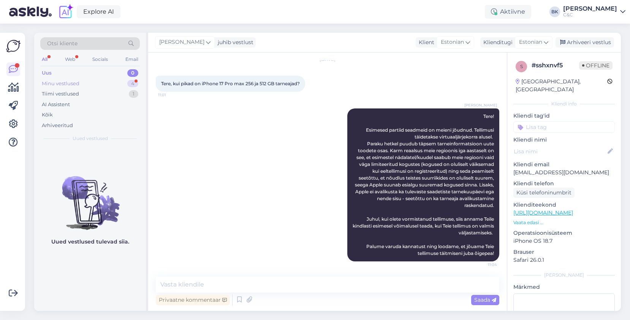
click at [109, 81] on div "Minu vestlused 4" at bounding box center [90, 83] width 100 height 11
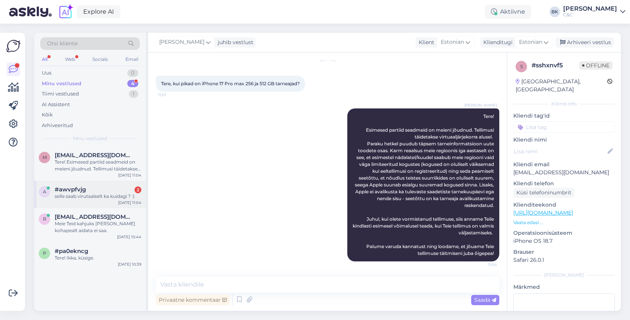
click at [103, 197] on div "selle saab virutaalselt ka kuidagi ? :)" at bounding box center [98, 196] width 87 height 7
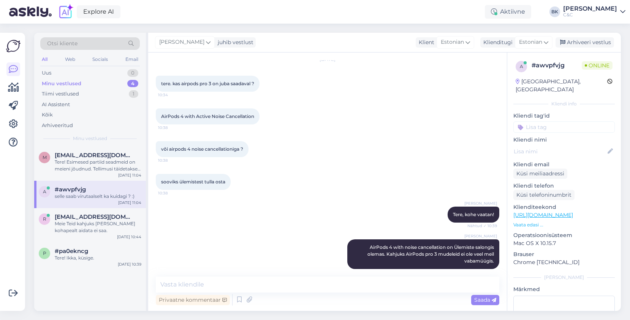
scroll to position [774, 0]
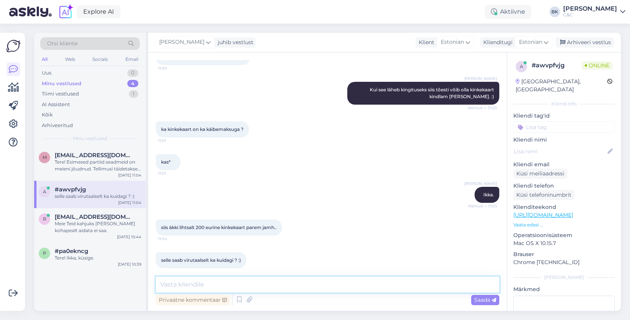
click at [264, 290] on textarea at bounding box center [328, 284] width 344 height 16
type textarea "Kahjuks meie veebipoest kinkekaarte soetada ei saa"
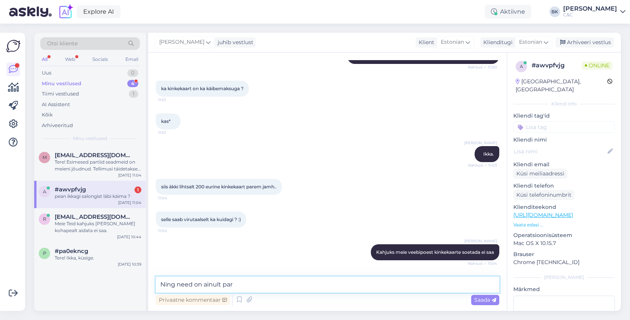
scroll to position [839, 0]
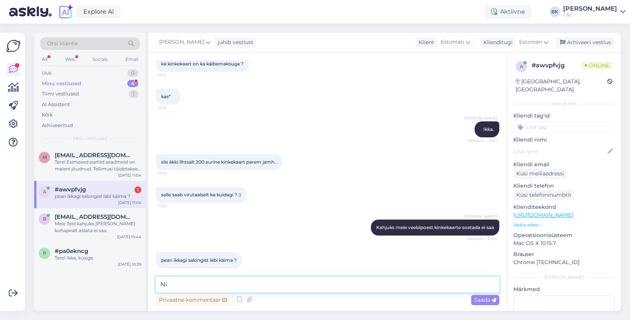
type textarea "N"
type textarea "Kahjuks [PERSON_NAME]"
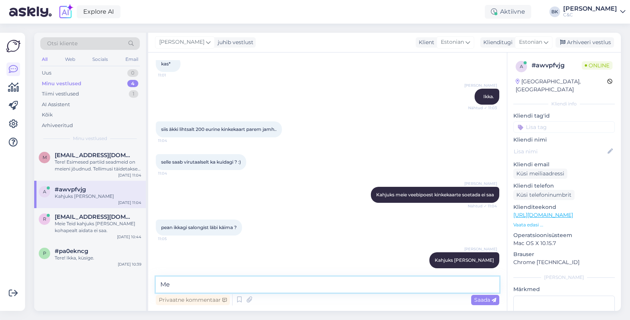
type textarea "M"
click at [119, 163] on div "Tere! Esimesed partiid seadmeid on meieni jõudnud. Tellimusi täidetakse virtuaa…" at bounding box center [98, 166] width 87 height 14
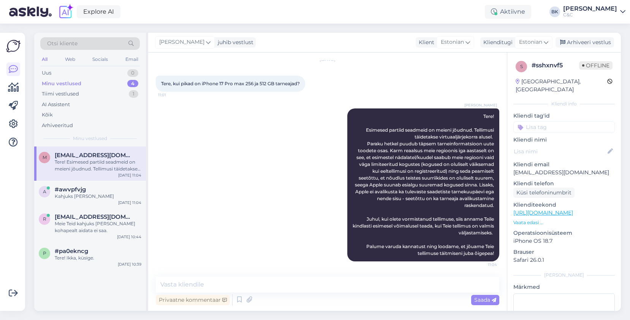
scroll to position [25, 0]
click at [116, 243] on div "p #pa0ekncg Tere! Ikka, küsige. [DATE] 10:39" at bounding box center [90, 255] width 112 height 27
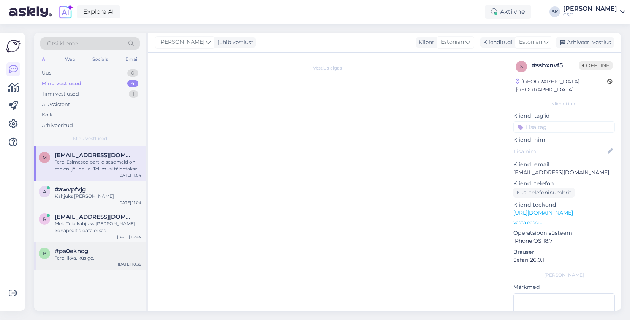
scroll to position [0, 0]
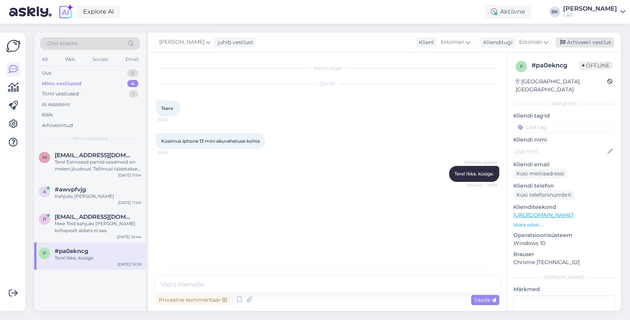
click at [578, 44] on div "Arhiveeri vestlus" at bounding box center [585, 42] width 59 height 10
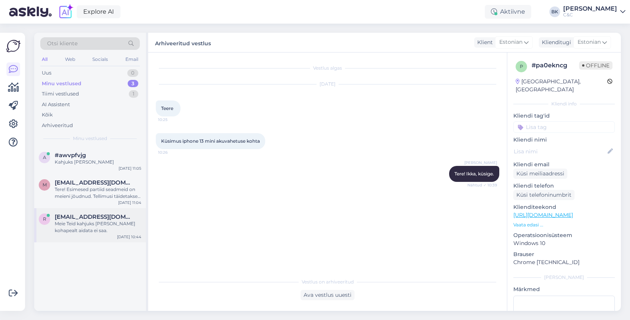
click at [93, 226] on div "Meie Teid kahjuks [PERSON_NAME] kohapealt aidata ei saa." at bounding box center [98, 227] width 87 height 14
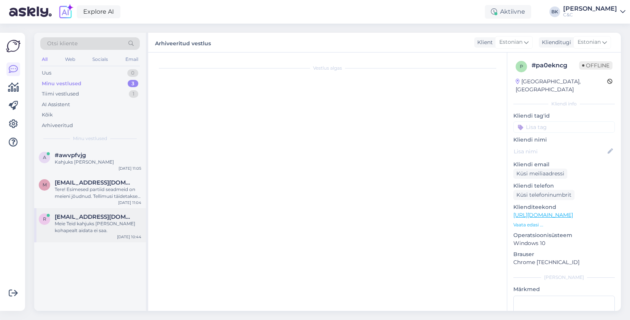
scroll to position [328, 0]
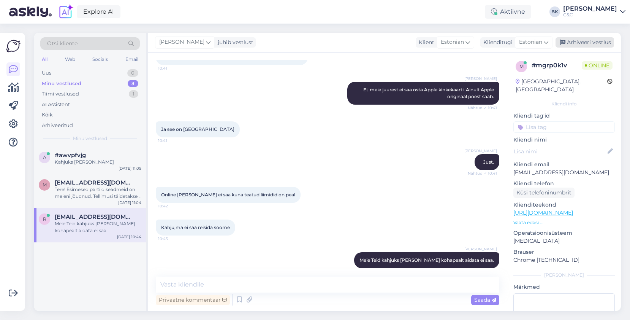
click at [609, 41] on div "Arhiveeri vestlus" at bounding box center [585, 42] width 59 height 10
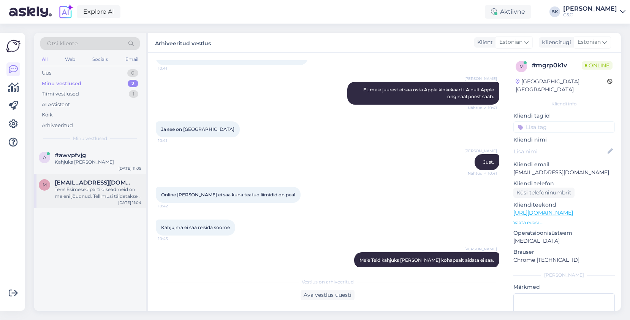
click at [135, 186] on div "Tere! Esimesed partiid seadmeid on meieni jõudnud. Tellimusi täidetakse virtuaa…" at bounding box center [98, 193] width 87 height 14
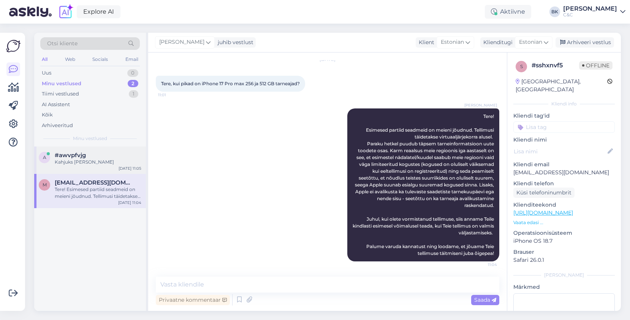
click at [82, 154] on span "#awvpfvjg" at bounding box center [70, 155] width 31 height 7
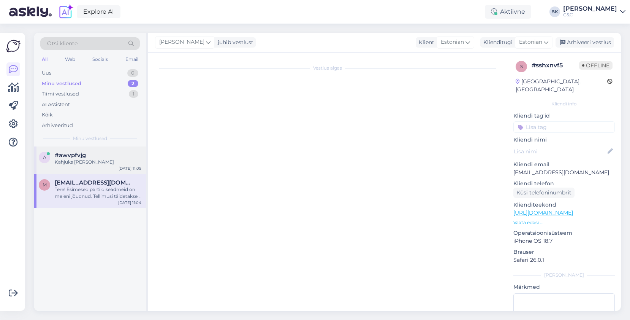
scroll to position [872, 0]
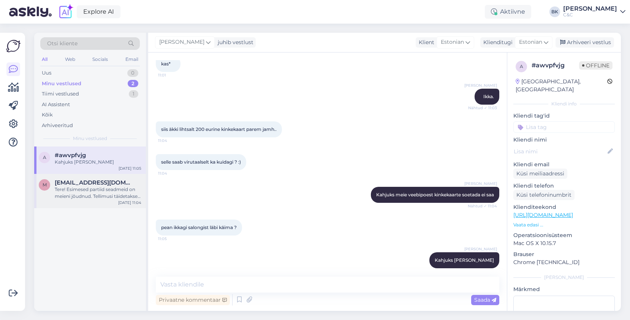
click at [76, 198] on div "Tere! Esimesed partiid seadmeid on meieni jõudnud. Tellimusi täidetakse virtuaa…" at bounding box center [98, 193] width 87 height 14
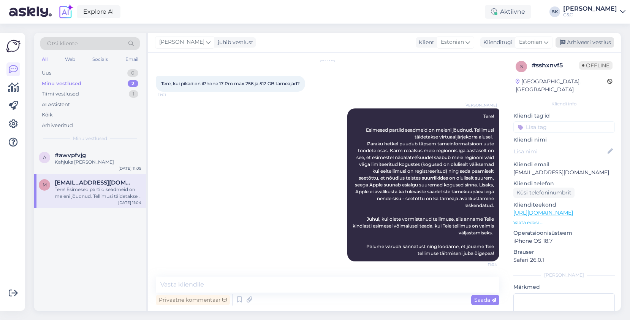
click at [588, 45] on div "Arhiveeri vestlus" at bounding box center [585, 42] width 59 height 10
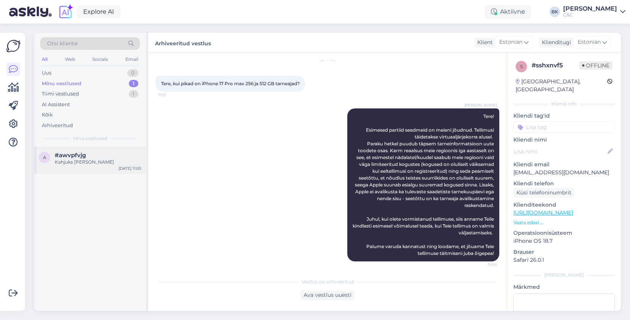
click at [114, 156] on div "#awvpfvjg" at bounding box center [98, 155] width 87 height 7
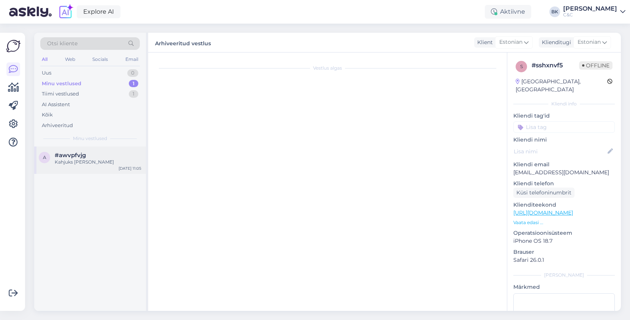
scroll to position [872, 0]
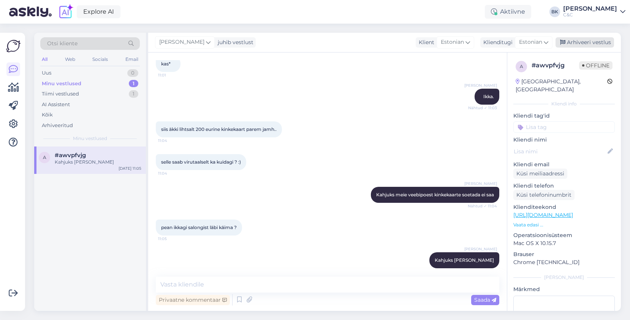
click at [613, 43] on div "Arhiveeri vestlus" at bounding box center [585, 42] width 59 height 10
